Goal: Check status

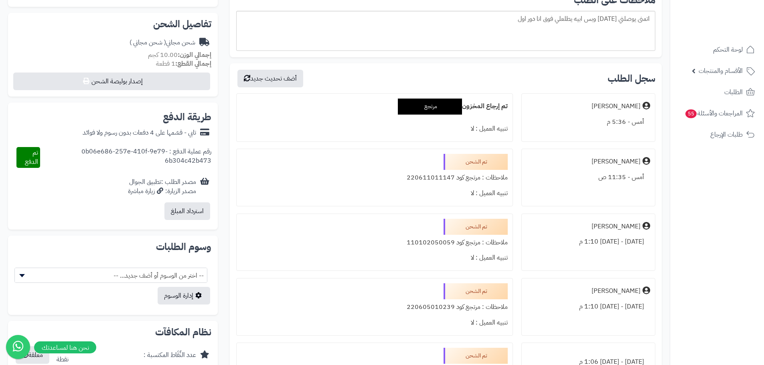
scroll to position [281, 0]
